Goal: Information Seeking & Learning: Learn about a topic

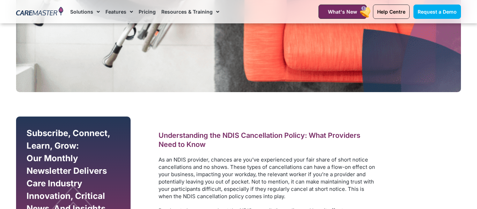
scroll to position [300, 0]
click at [194, 162] on span "As an NDIS provider, chances are you’ve experienced your fair share of short no…" at bounding box center [267, 177] width 217 height 43
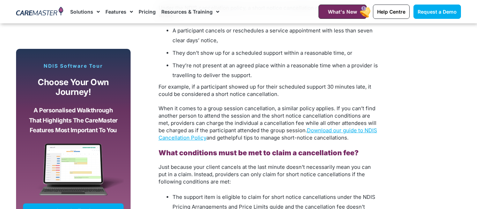
scroll to position [677, 0]
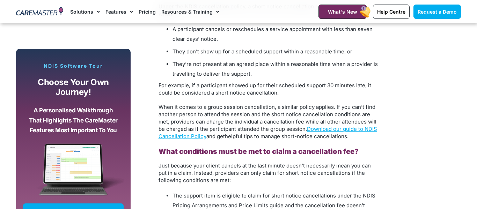
click at [249, 163] on span "Just because your client cancels at the last minute doesn’t necessarily mean yo…" at bounding box center [265, 172] width 212 height 21
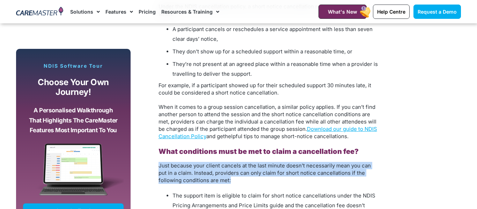
click at [249, 163] on span "Just because your client cancels at the last minute doesn’t necessarily mean yo…" at bounding box center [265, 172] width 212 height 21
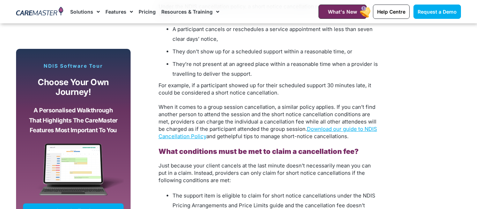
click at [249, 163] on span "Just because your client cancels at the last minute doesn’t necessarily mean yo…" at bounding box center [265, 172] width 212 height 21
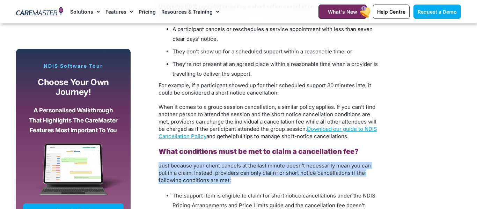
click at [249, 163] on span "Just because your client cancels at the last minute doesn’t necessarily mean yo…" at bounding box center [265, 172] width 212 height 21
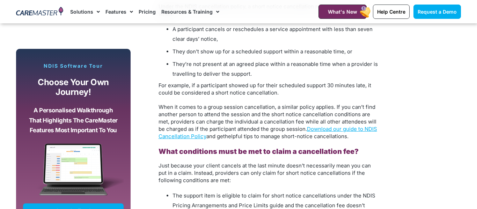
click at [249, 163] on span "Just because your client cancels at the last minute doesn’t necessarily mean yo…" at bounding box center [265, 172] width 212 height 21
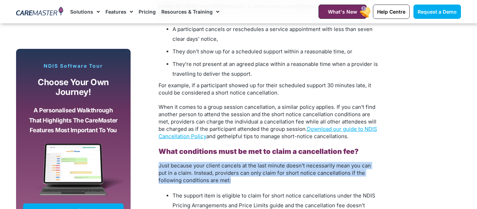
click at [246, 175] on p "Just because your client cancels at the last minute doesn’t necessarily mean yo…" at bounding box center [269, 173] width 220 height 22
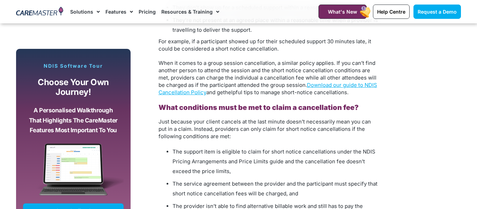
scroll to position [726, 0]
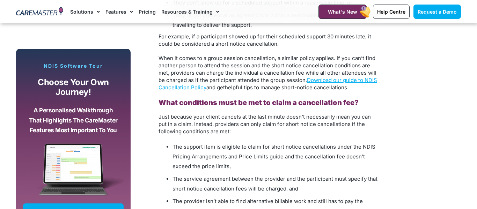
click at [230, 146] on span "The support item is eligible to claim for short notice cancellations under the …" at bounding box center [274, 157] width 203 height 26
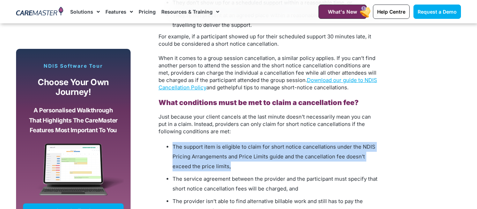
click at [246, 155] on li "The support item is eligible to claim for short notice cancellations under the …" at bounding box center [276, 156] width 206 height 29
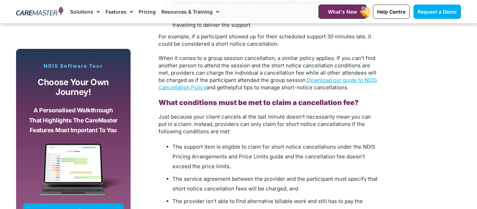
click at [246, 155] on li "The support item is eligible to claim for short notice cancellations under the …" at bounding box center [276, 156] width 206 height 29
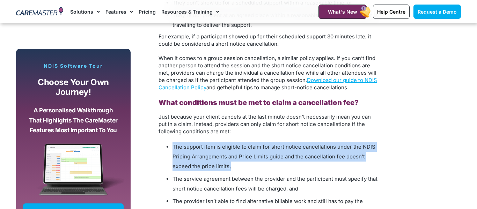
click at [246, 155] on li "The support item is eligible to claim for short notice cancellations under the …" at bounding box center [276, 156] width 206 height 29
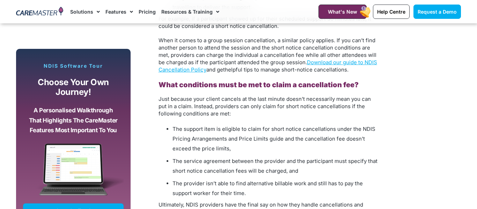
scroll to position [744, 0]
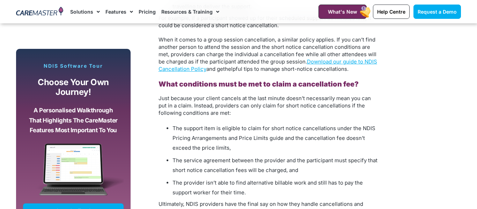
click at [246, 157] on span "The service agreement between the provider and the participant must specify tha…" at bounding box center [275, 165] width 205 height 16
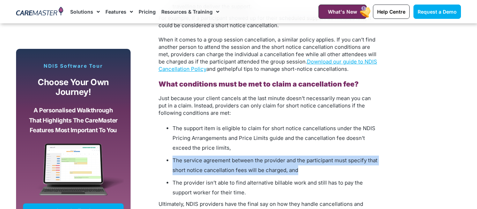
click at [267, 157] on span "The service agreement between the provider and the participant must specify tha…" at bounding box center [275, 165] width 205 height 16
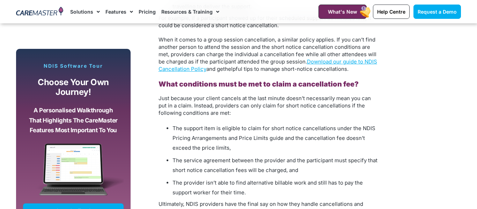
click at [267, 157] on span "The service agreement between the provider and the participant must specify tha…" at bounding box center [275, 165] width 205 height 16
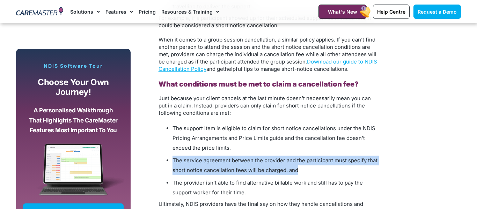
scroll to position [758, 0]
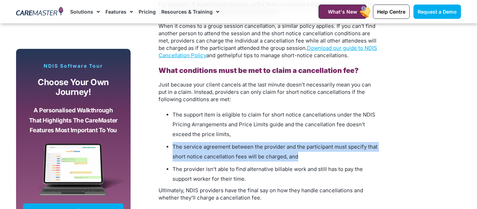
click at [264, 166] on span "The provider isn’t able to find alternative billable work and still has to pay …" at bounding box center [268, 174] width 190 height 16
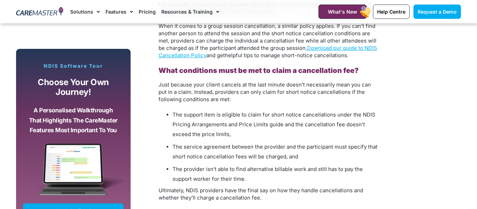
click at [264, 166] on span "The provider isn’t able to find alternative billable work and still has to pay …" at bounding box center [268, 174] width 190 height 16
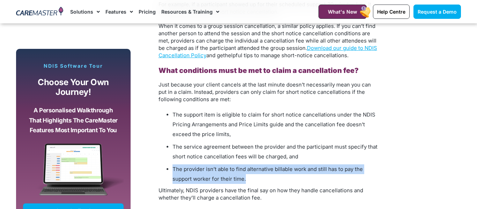
click at [277, 166] on span "The provider isn’t able to find alternative billable work and still has to pay …" at bounding box center [268, 174] width 190 height 16
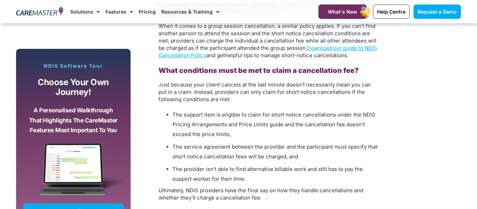
click at [277, 166] on span "The provider isn’t able to find alternative billable work and still has to pay …" at bounding box center [268, 174] width 190 height 16
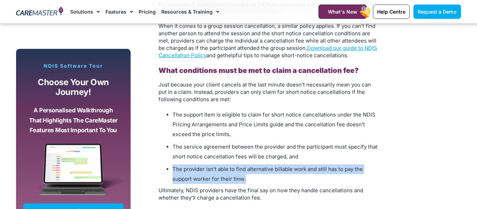
click at [269, 171] on li "The provider isn’t able to find alternative billable work and still has to pay …" at bounding box center [276, 174] width 206 height 20
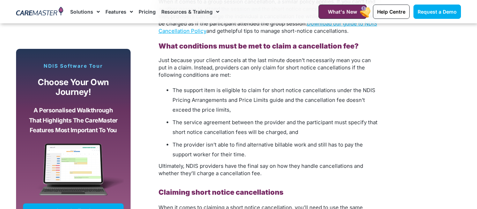
scroll to position [784, 0]
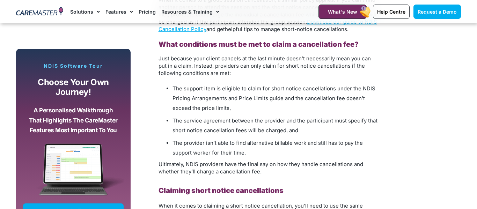
click at [266, 163] on p "Ultimately, NDIS providers have the final say on how they handle cancellations …" at bounding box center [269, 168] width 220 height 15
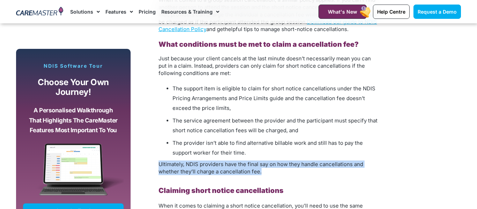
click at [268, 163] on p "Ultimately, NDIS providers have the final say on how they handle cancellations …" at bounding box center [269, 168] width 220 height 15
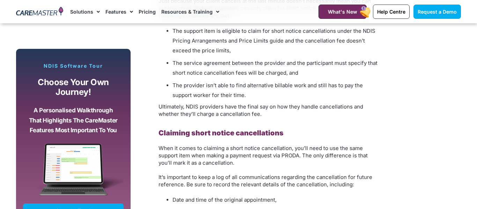
scroll to position [842, 0]
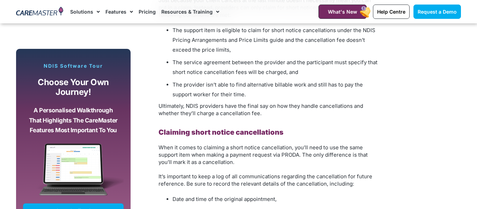
click at [253, 154] on p "When it comes to claiming a short notice cancellation, you’ll need to use the s…" at bounding box center [269, 155] width 220 height 22
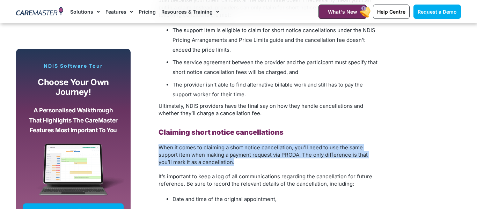
click at [253, 154] on p "When it comes to claiming a short notice cancellation, you’ll need to use the s…" at bounding box center [269, 155] width 220 height 22
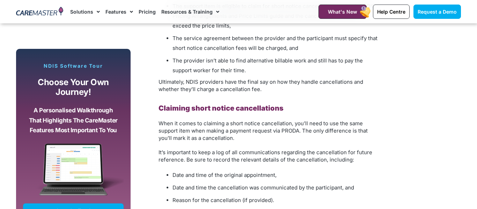
scroll to position [867, 0]
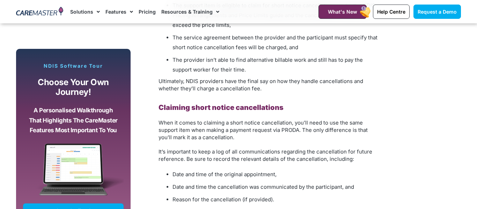
click at [237, 148] on span "It’s important to keep a log of all communications regarding the cancellation f…" at bounding box center [266, 155] width 214 height 14
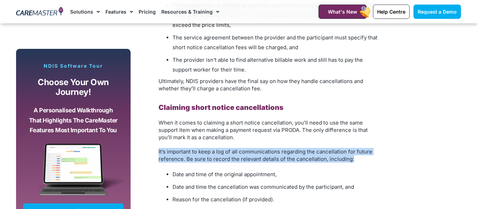
click at [250, 150] on span "It’s important to keep a log of all communications regarding the cancellation f…" at bounding box center [266, 155] width 214 height 14
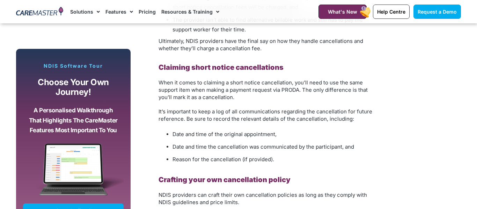
scroll to position [908, 0]
click at [225, 181] on div "Understanding the NDIS Cancellation Policy: What Providers Need to Know As an N…" at bounding box center [269, 193] width 220 height 1341
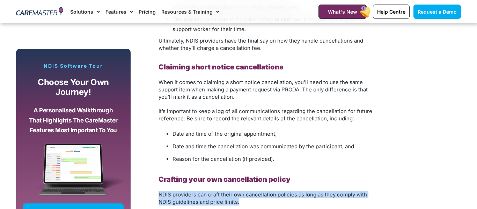
click at [225, 181] on div "Understanding the NDIS Cancellation Policy: What Providers Need to Know As an N…" at bounding box center [269, 193] width 220 height 1341
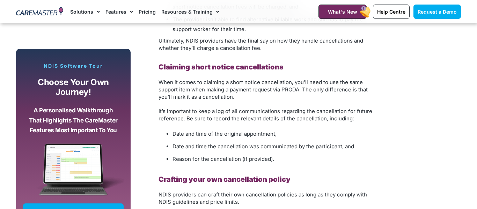
scroll to position [937, 0]
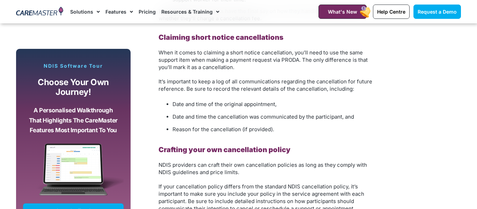
click at [230, 166] on span "NDIS providers can craft their own cancellation policies as long as they comply…" at bounding box center [263, 169] width 208 height 14
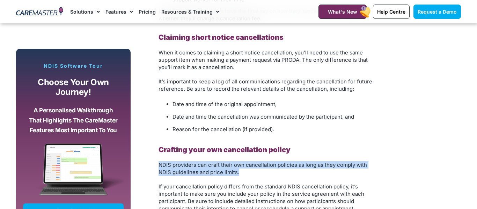
click at [242, 163] on p "NDIS providers can craft their own cancellation policies as long as they comply…" at bounding box center [269, 168] width 220 height 15
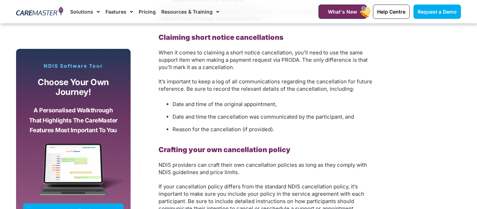
scroll to position [1072, 0]
